Goal: Transaction & Acquisition: Purchase product/service

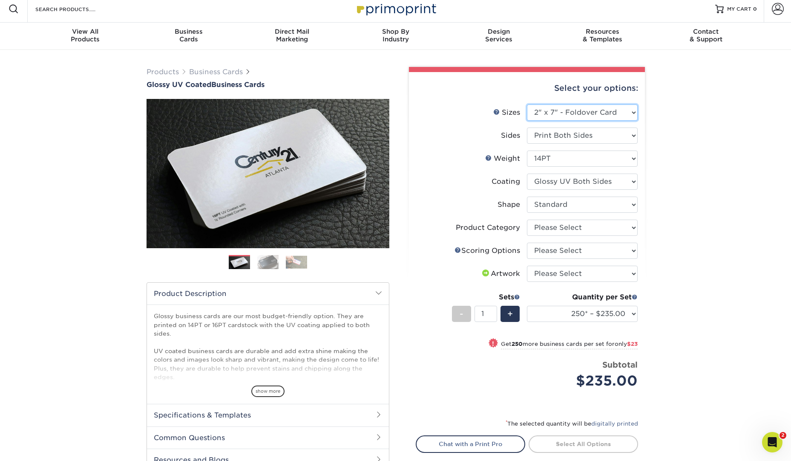
click at [625, 111] on select "Please Select 1.5" x 3.5" - Mini 1.75" x 3.5" - Mini 2" x 2" - Square 2" x 3" -…" at bounding box center [582, 112] width 111 height 16
select select "3.50x4.00"
click at [527, 104] on select "Please Select 1.5" x 3.5" - Mini 1.75" x 3.5" - Mini 2" x 2" - Square 2" x 3" -…" at bounding box center [582, 112] width 111 height 16
select select "-1"
select select
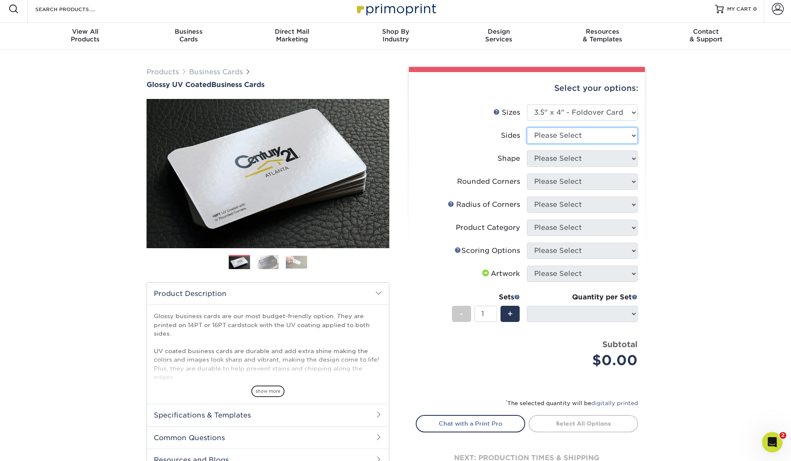
click at [631, 135] on select "Please Select Print Both Sides Print Front Only" at bounding box center [582, 135] width 111 height 16
select select "32d3c223-f82c-492b-b915-ba065a00862f"
click at [527, 127] on select "Please Select Print Both Sides Print Front Only" at bounding box center [582, 135] width 111 height 16
select select
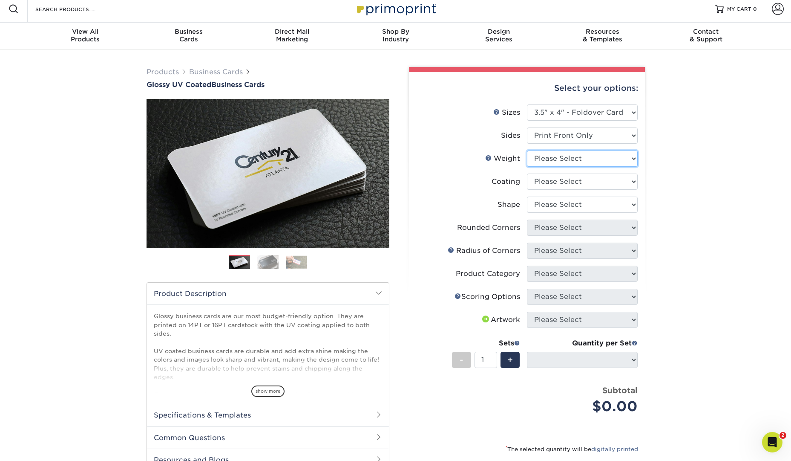
click at [621, 161] on select "Please Select 14PT" at bounding box center [582, 158] width 111 height 16
select select "14PT"
click at [527, 150] on select "Please Select 14PT" at bounding box center [582, 158] width 111 height 16
select select
click at [628, 180] on select at bounding box center [582, 181] width 111 height 16
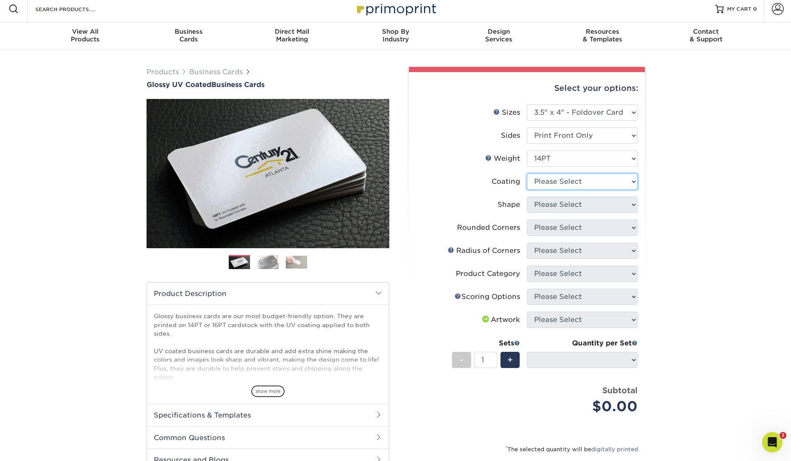
select select "1e8116af-acfc-44b1-83dc-8181aa338834"
click at [527, 173] on select at bounding box center [582, 181] width 111 height 16
select select "-1"
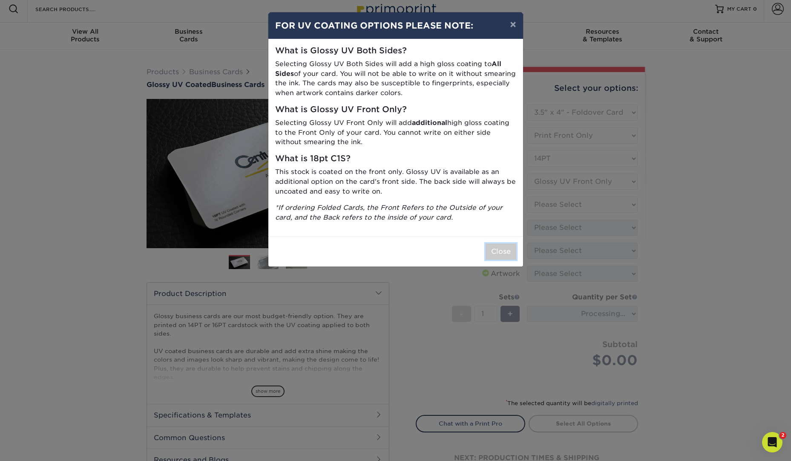
click at [513, 253] on button "Close" at bounding box center [501, 251] width 31 height 16
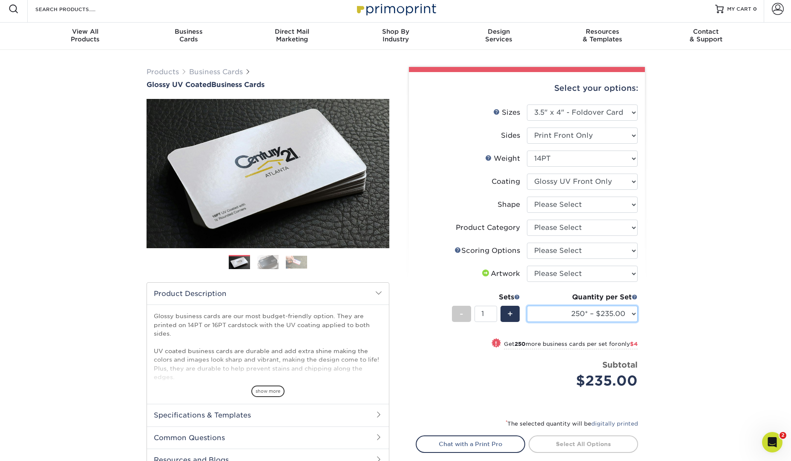
click at [629, 311] on select "250* – $235.00 500 – $239.00 1000 – $244.00 2500 – $341.00 5000 – $552.00" at bounding box center [582, 313] width 111 height 16
click at [600, 314] on select "250* – $235.00 500 – $239.00 1000 – $244.00 2500 – $341.00 5000 – $552.00" at bounding box center [582, 313] width 111 height 16
click at [611, 315] on select "250* – $235.00 500 – $239.00 1000 – $244.00 2500 – $341.00 5000 – $552.00" at bounding box center [582, 313] width 111 height 16
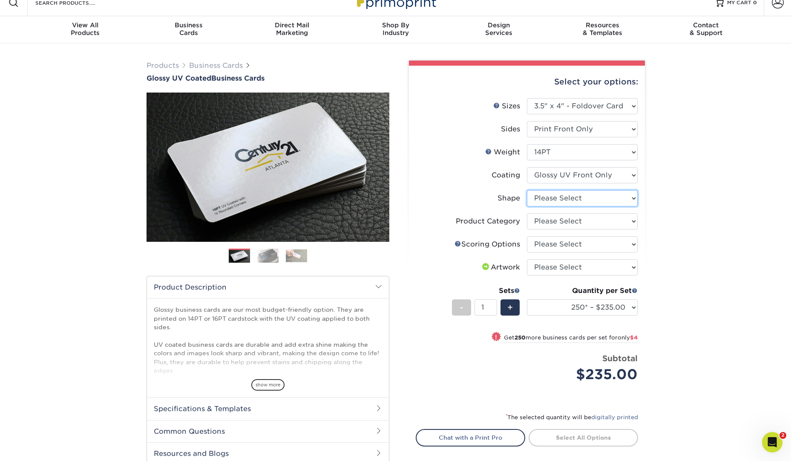
click at [627, 194] on select "Please Select Standard" at bounding box center [582, 198] width 111 height 16
click at [628, 145] on select "Please Select 14PT" at bounding box center [582, 152] width 111 height 16
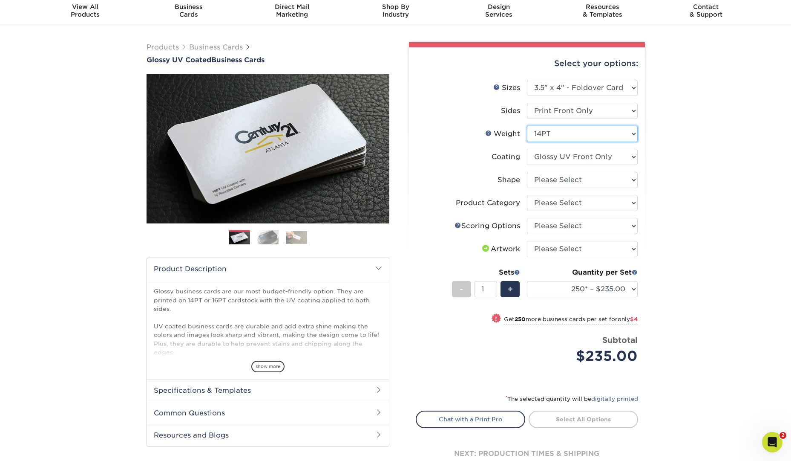
scroll to position [30, 0]
click at [634, 292] on select "250* – $235.00 500 – $239.00 1000 – $244.00 2500 – $341.00 5000 – $552.00" at bounding box center [582, 288] width 111 height 16
click at [631, 111] on select "Please Select Print Both Sides Print Front Only" at bounding box center [582, 110] width 111 height 16
select select "13abbda7-1d64-4f25-8bb2-c179b224825d"
click at [527, 102] on select "Please Select Print Both Sides Print Front Only" at bounding box center [582, 110] width 111 height 16
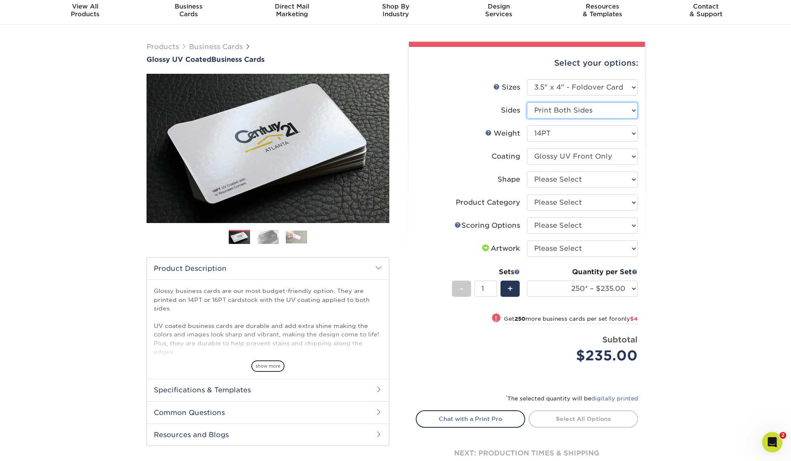
select select
select select "-1"
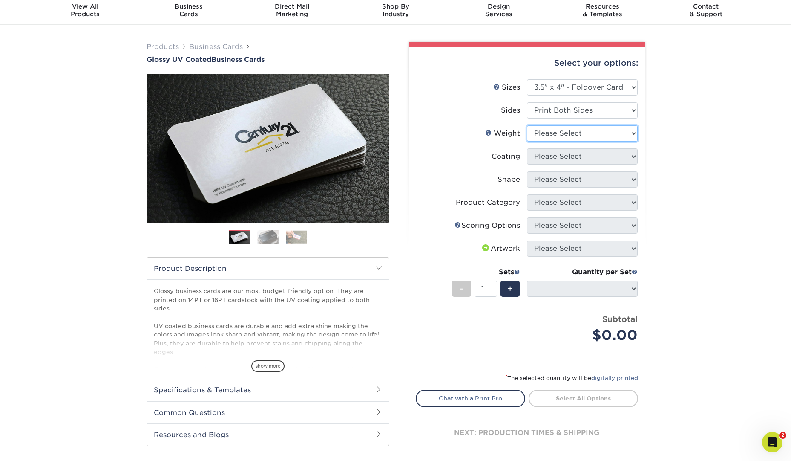
click at [623, 129] on select "Please Select 14PT" at bounding box center [582, 133] width 111 height 16
select select "14PT"
click at [527, 125] on select "Please Select 14PT" at bounding box center [582, 133] width 111 height 16
select select
click at [618, 156] on select at bounding box center [582, 156] width 111 height 16
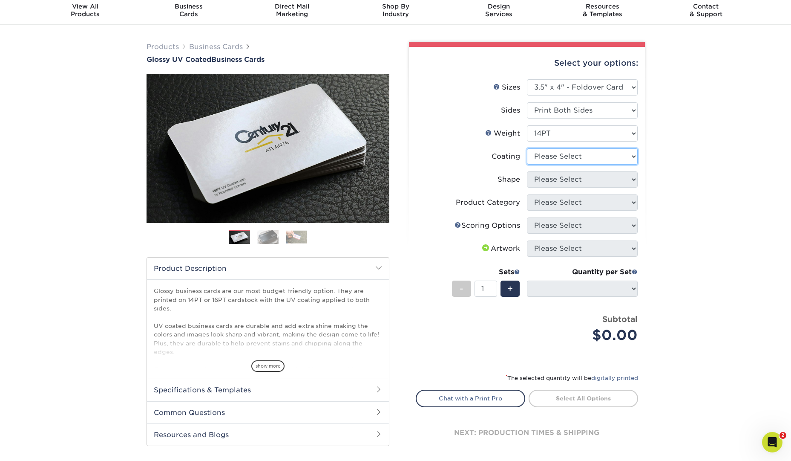
select select "1e8116af-acfc-44b1-83dc-8181aa338834"
click at [527, 148] on select at bounding box center [582, 156] width 111 height 16
select select "-1"
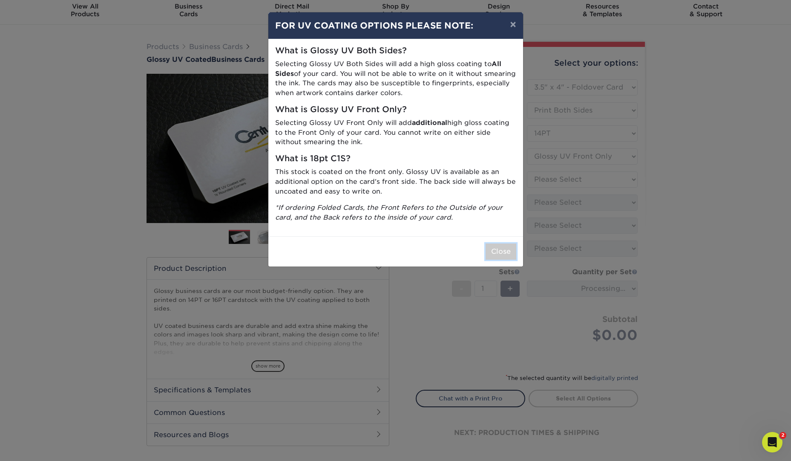
click at [501, 256] on button "Close" at bounding box center [501, 251] width 31 height 16
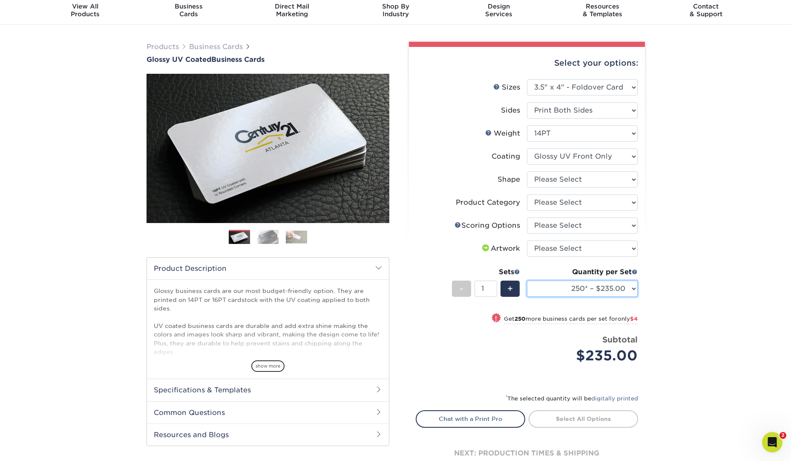
click at [633, 288] on select "250* – $235.00 500 – $239.00 1000 – $244.00 2500 – $341.00 5000 – $552.00" at bounding box center [582, 288] width 111 height 16
click at [615, 285] on select "250* – $235.00 500 – $239.00 1000 – $244.00 2500 – $341.00 5000 – $552.00" at bounding box center [582, 288] width 111 height 16
click at [625, 157] on select at bounding box center [582, 156] width 111 height 16
select select "ae367451-b2b8-45df-a344-0f05b6a12993"
click at [527, 148] on select at bounding box center [582, 156] width 111 height 16
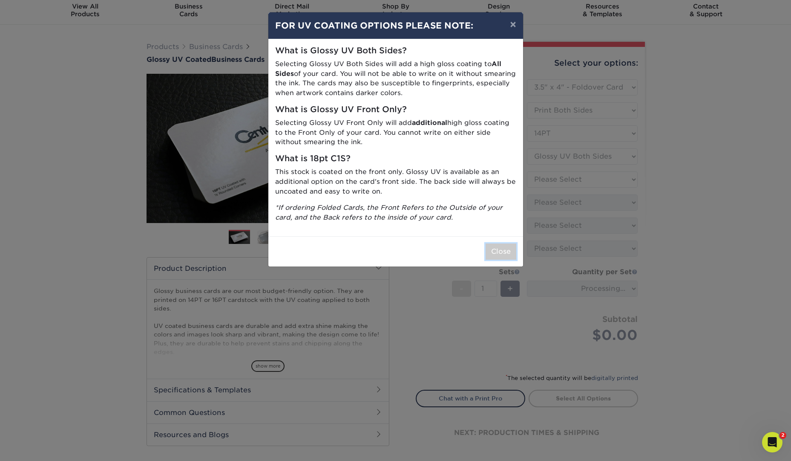
click at [506, 250] on button "Close" at bounding box center [501, 251] width 31 height 16
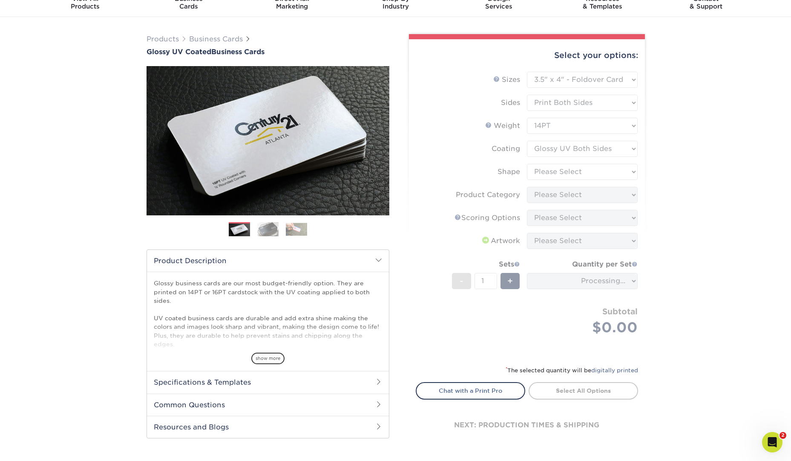
scroll to position [35, 0]
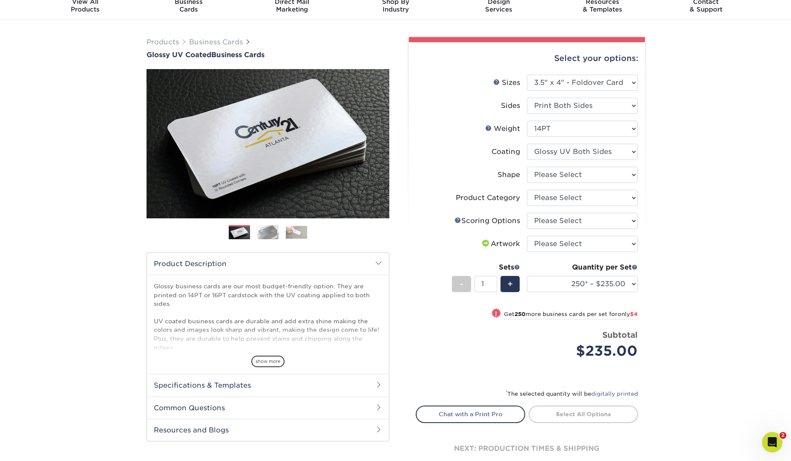
drag, startPoint x: 638, startPoint y: 283, endPoint x: 633, endPoint y: 284, distance: 4.9
click at [636, 284] on div "Select your options: Sizes Help Sizes Please Select 1.5" x 3.5" - Mini 1.75" x …" at bounding box center [527, 261] width 236 height 438
click at [628, 284] on select "250* – $235.00 500 – $239.00 1000 – $244.00 2500 – $341.00 5000 – $552.00" at bounding box center [582, 284] width 111 height 16
